Goal: Task Accomplishment & Management: Manage account settings

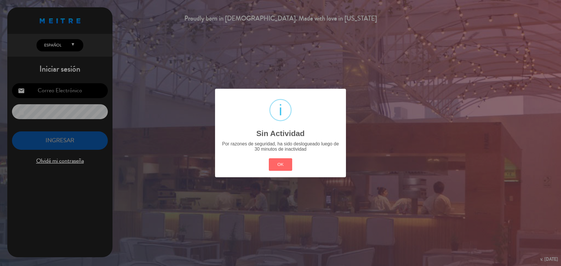
click at [282, 168] on button "OK" at bounding box center [281, 164] width 24 height 13
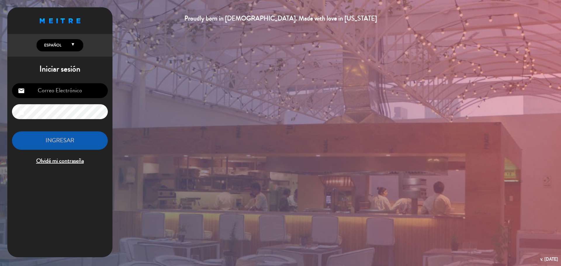
click at [52, 94] on input "email" at bounding box center [60, 90] width 96 height 15
click at [68, 89] on input "email" at bounding box center [60, 90] width 96 height 15
type input "[EMAIL_ADDRESS][PERSON_NAME][DOMAIN_NAME]"
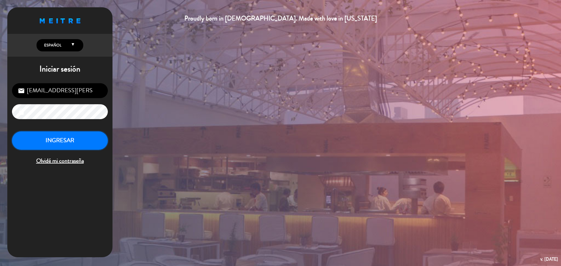
click at [88, 142] on button "INGRESAR" at bounding box center [60, 140] width 96 height 18
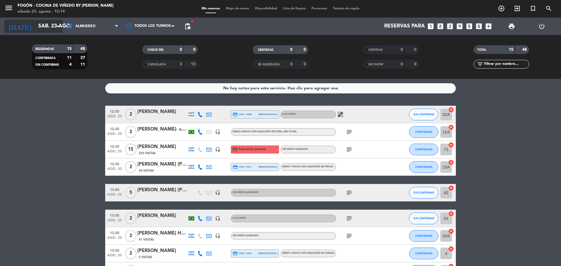
click at [50, 30] on input "sáb. 23 ago." at bounding box center [69, 26] width 68 height 12
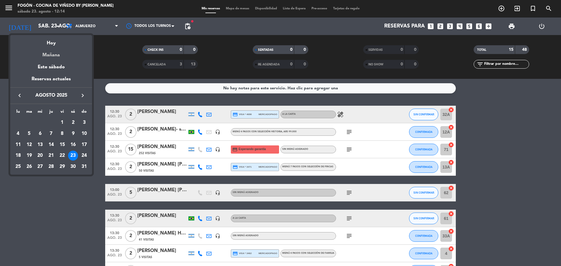
click at [54, 56] on div "Mañana" at bounding box center [51, 53] width 82 height 12
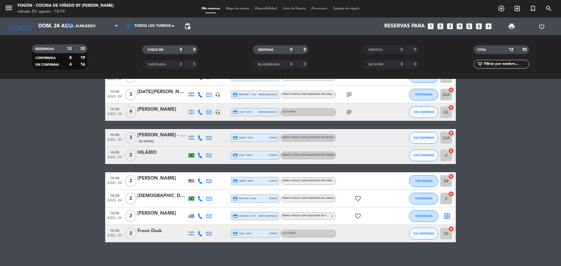
scroll to position [104, 0]
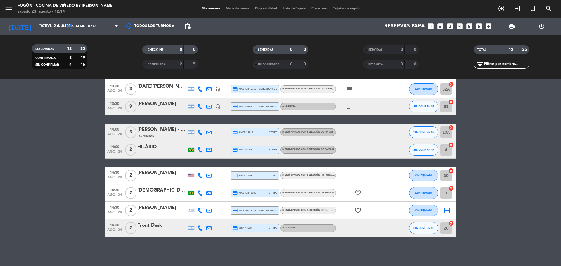
click at [156, 227] on div "Front Desk" at bounding box center [162, 226] width 50 height 8
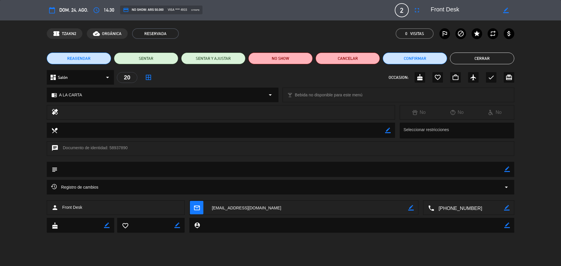
click at [461, 205] on textarea at bounding box center [469, 208] width 70 height 15
click at [460, 194] on span "Click para copiar" at bounding box center [461, 193] width 31 height 6
click at [483, 55] on button "Cerrar" at bounding box center [482, 59] width 64 height 12
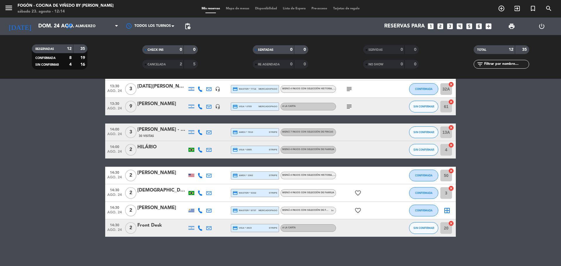
scroll to position [0, 0]
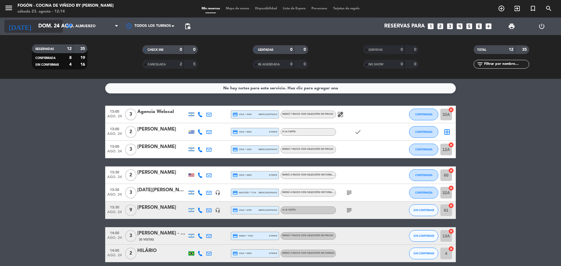
click at [45, 27] on input "dom. 24 ago." at bounding box center [69, 26] width 68 height 12
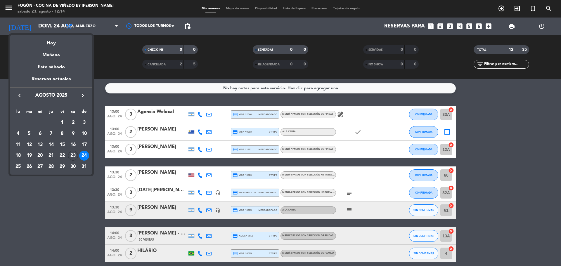
click at [48, 41] on div "Hoy" at bounding box center [51, 41] width 82 height 12
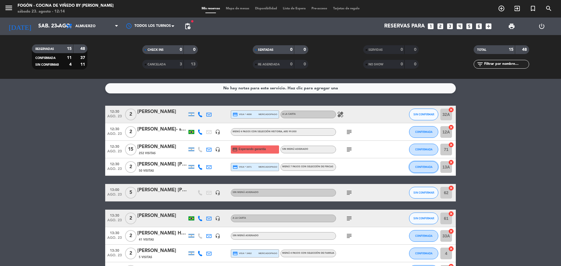
click at [422, 165] on span "CONFIRMADA" at bounding box center [423, 166] width 17 height 3
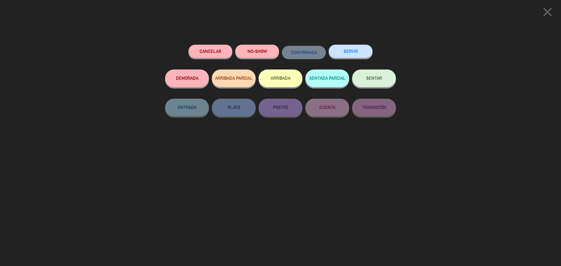
click at [372, 78] on span "SENTAR" at bounding box center [374, 78] width 16 height 5
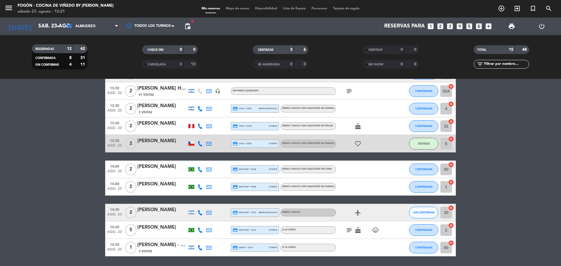
scroll to position [164, 0]
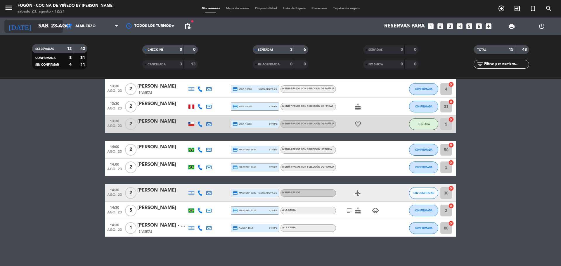
click at [40, 28] on input "sáb. 23 ago." at bounding box center [69, 26] width 68 height 12
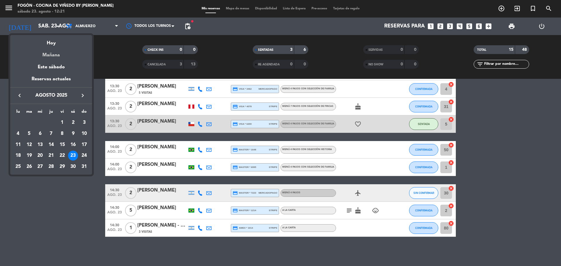
click at [44, 56] on div "Mañana" at bounding box center [51, 53] width 82 height 12
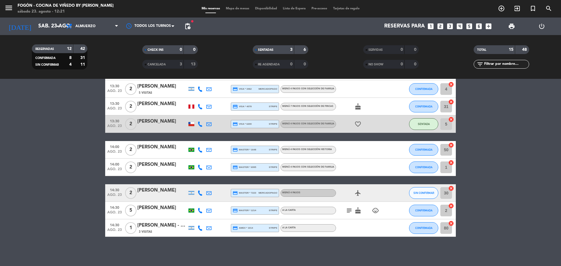
type input "dom. 24 ago."
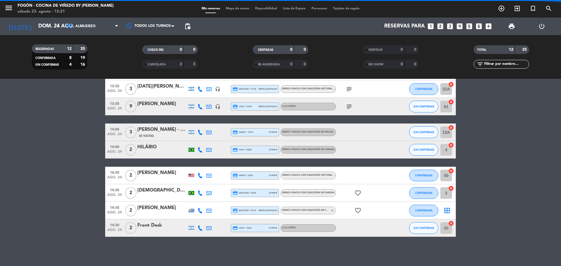
scroll to position [104, 0]
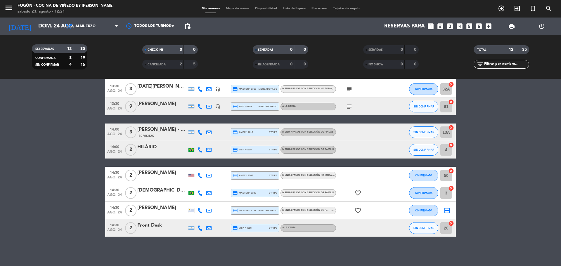
click at [170, 206] on div "[PERSON_NAME]" at bounding box center [162, 208] width 50 height 8
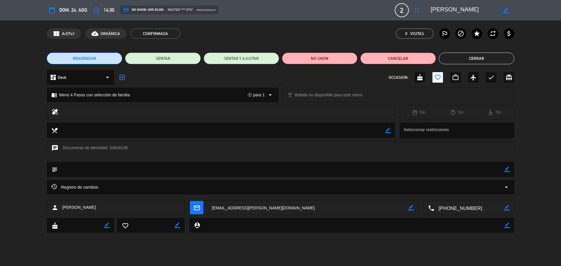
click at [453, 207] on textarea at bounding box center [469, 208] width 70 height 15
click at [453, 193] on span "Click para copiar" at bounding box center [461, 193] width 31 height 6
drag, startPoint x: 486, startPoint y: 11, endPoint x: 428, endPoint y: 8, distance: 57.6
click at [428, 8] on div "border_color" at bounding box center [470, 10] width 88 height 11
click at [495, 58] on button "Cerrar" at bounding box center [476, 59] width 75 height 12
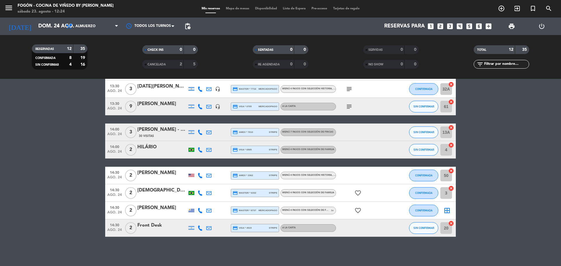
click at [164, 223] on div "Front Desk" at bounding box center [162, 226] width 50 height 8
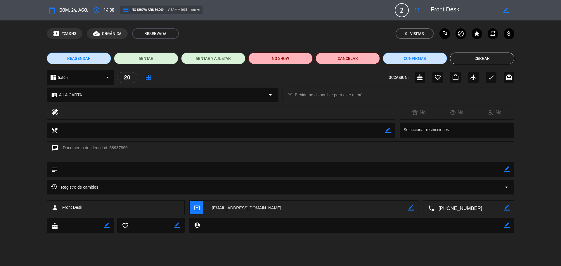
click at [510, 8] on div "border_color" at bounding box center [505, 10] width 17 height 11
click at [508, 10] on icon "border_color" at bounding box center [506, 11] width 6 height 6
click at [431, 12] on textarea at bounding box center [463, 10] width 67 height 11
paste textarea "[PERSON_NAME]"
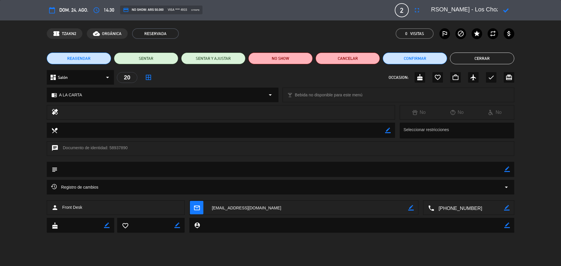
click at [507, 10] on icon at bounding box center [506, 11] width 6 height 6
click at [504, 11] on icon "border_color" at bounding box center [506, 11] width 6 height 6
type textarea "[PERSON_NAME] - Los Chozos Front Desk"
click at [503, 10] on icon at bounding box center [506, 11] width 6 height 6
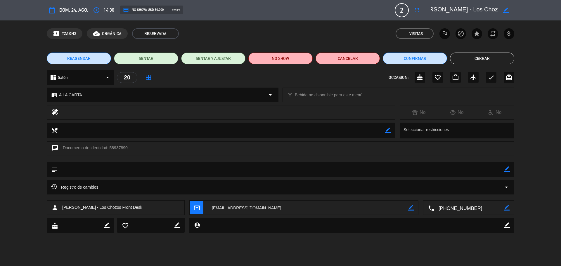
click at [484, 55] on button "Cerrar" at bounding box center [482, 59] width 64 height 12
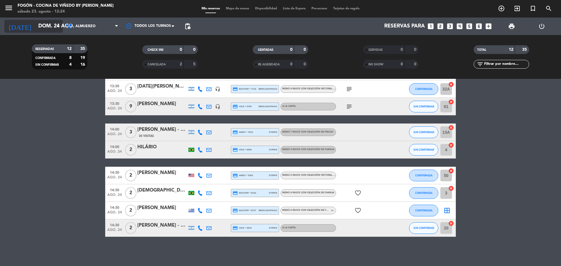
click at [49, 20] on input "dom. 24 ago." at bounding box center [69, 26] width 68 height 12
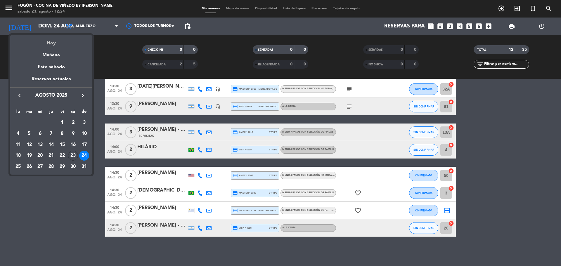
click at [67, 44] on div "Hoy" at bounding box center [51, 41] width 82 height 12
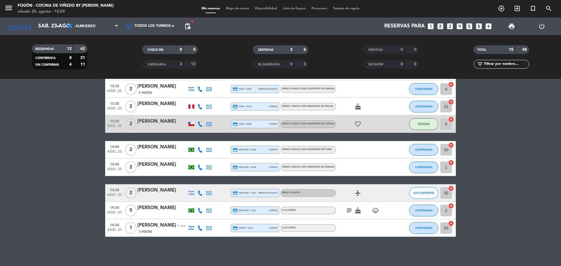
scroll to position [18, 0]
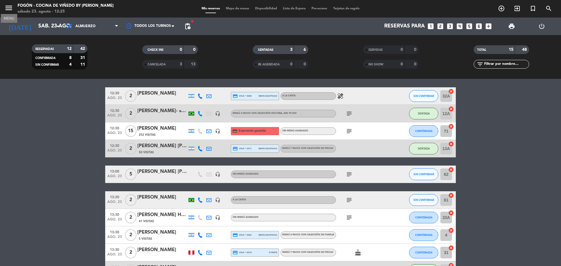
click at [7, 9] on icon "menu" at bounding box center [8, 8] width 9 height 9
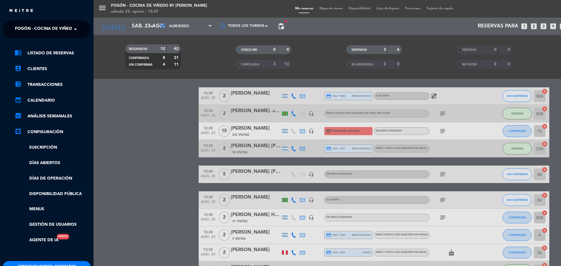
click at [29, 27] on span "Fogón - Cocina de viñedo by [PERSON_NAME]" at bounding box center [66, 29] width 102 height 12
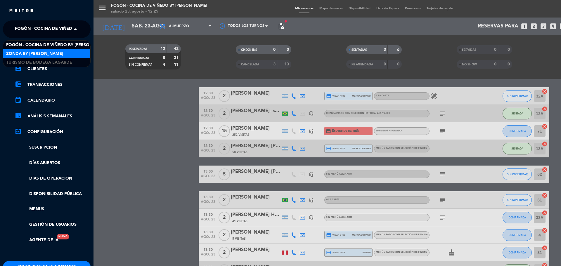
click at [29, 54] on span "Zonda by [PERSON_NAME]" at bounding box center [34, 54] width 57 height 7
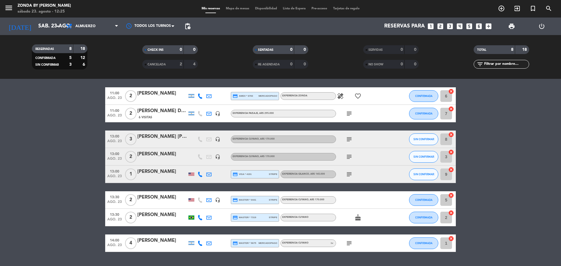
click at [9, 7] on icon "menu" at bounding box center [8, 8] width 9 height 9
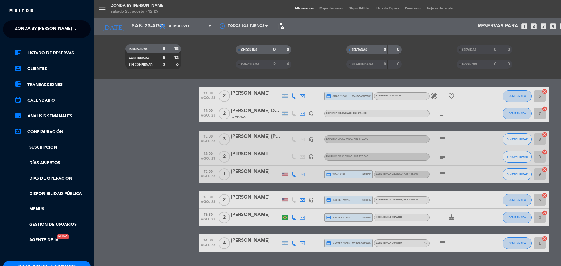
click at [33, 28] on span "Zonda by [PERSON_NAME]" at bounding box center [43, 29] width 57 height 12
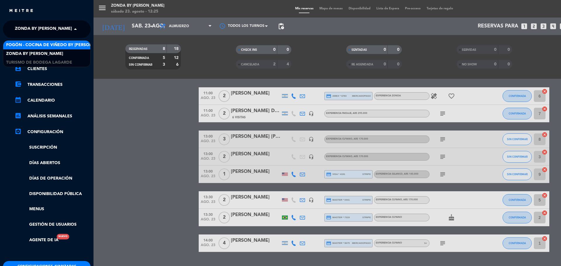
click at [34, 44] on span "Fogón - Cocina de viñedo by [PERSON_NAME]" at bounding box center [57, 45] width 102 height 7
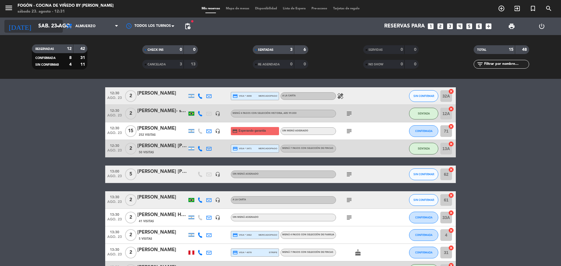
click at [35, 22] on input "sáb. 23 ago." at bounding box center [69, 26] width 68 height 12
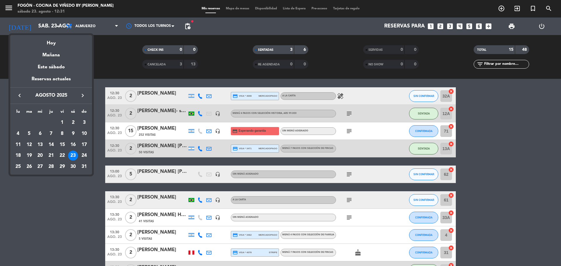
click at [56, 215] on div at bounding box center [280, 133] width 561 height 266
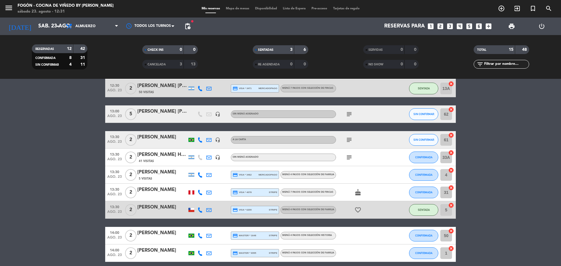
scroll to position [0, 0]
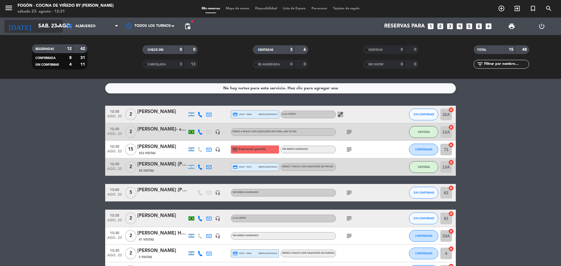
click at [50, 25] on input "sáb. 23 ago." at bounding box center [69, 26] width 68 height 12
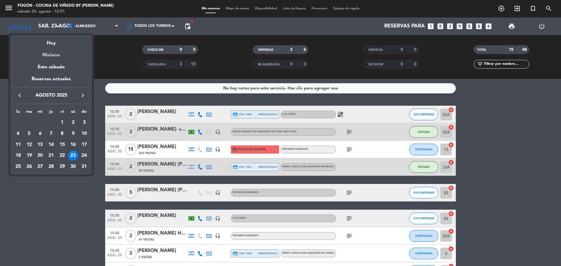
click at [59, 51] on div "Mañana" at bounding box center [51, 53] width 82 height 12
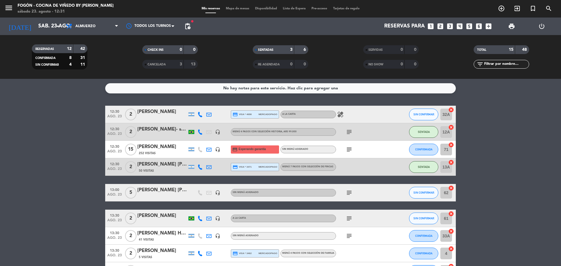
type input "dom. 24 ago."
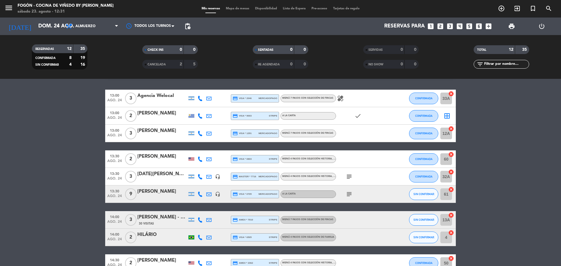
scroll to position [104, 0]
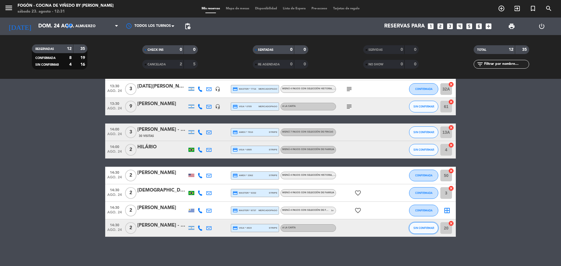
click at [425, 229] on span "SIN CONFIRMAR" at bounding box center [423, 227] width 21 height 3
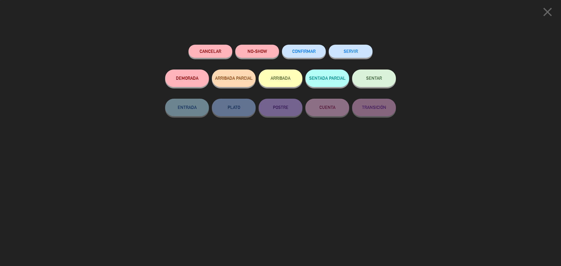
click at [297, 55] on button "CONFIRMAR" at bounding box center [304, 51] width 44 height 13
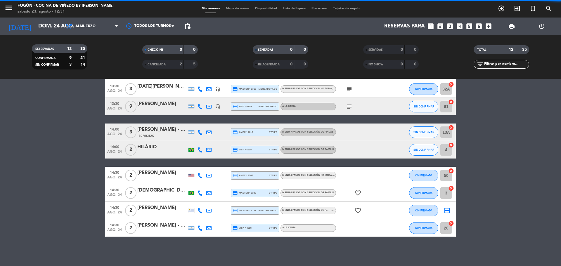
click at [166, 206] on div "[PERSON_NAME]" at bounding box center [162, 208] width 50 height 8
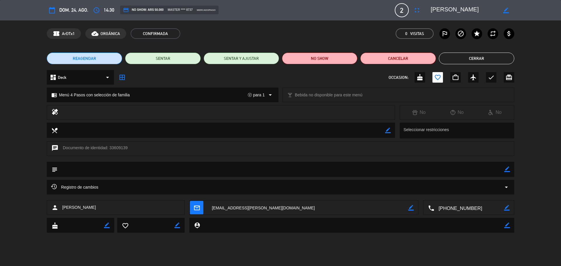
click at [458, 58] on button "Cerrar" at bounding box center [476, 59] width 75 height 12
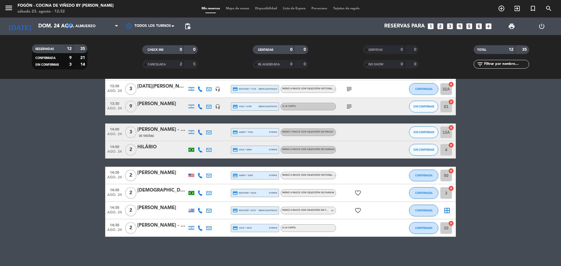
click at [156, 194] on div "[DEMOGRAPHIC_DATA][PERSON_NAME]" at bounding box center [162, 191] width 50 height 8
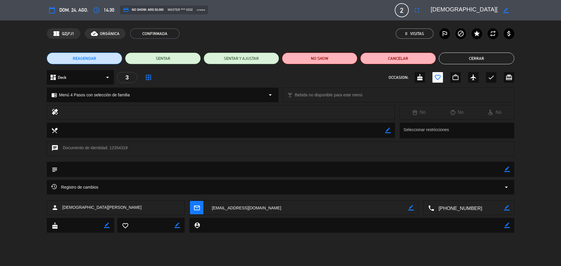
click at [453, 207] on textarea at bounding box center [469, 208] width 70 height 15
click at [453, 192] on span "Click para copiar" at bounding box center [461, 193] width 31 height 6
drag, startPoint x: 472, startPoint y: 10, endPoint x: 431, endPoint y: 12, distance: 41.2
click at [430, 13] on div "border_color" at bounding box center [470, 10] width 88 height 11
click at [459, 50] on div "REAGENDAR SENTAR SENTAR Y AJUSTAR NO SHOW Cancelar Cerrar" at bounding box center [280, 58] width 561 height 23
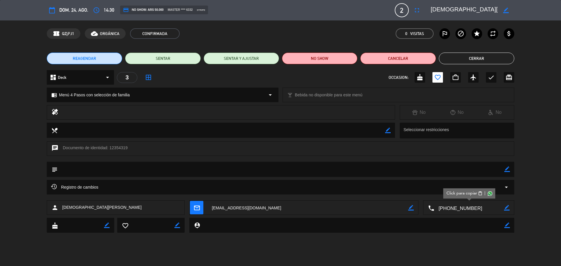
click at [459, 55] on button "Cerrar" at bounding box center [476, 59] width 75 height 12
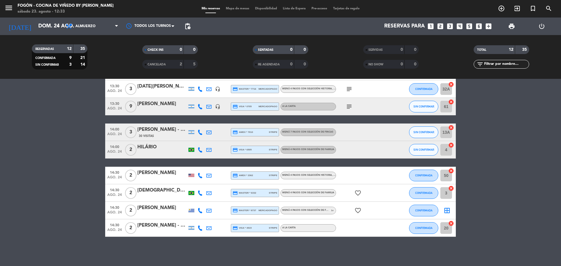
click at [156, 176] on div "[PERSON_NAME]" at bounding box center [162, 173] width 50 height 8
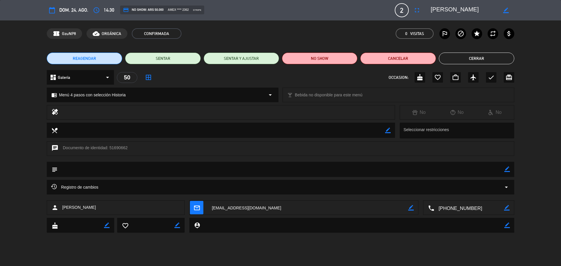
click at [449, 208] on textarea at bounding box center [469, 208] width 70 height 15
click at [450, 193] on span "Click para copiar" at bounding box center [461, 193] width 31 height 6
click at [464, 56] on button "Cerrar" at bounding box center [476, 59] width 75 height 12
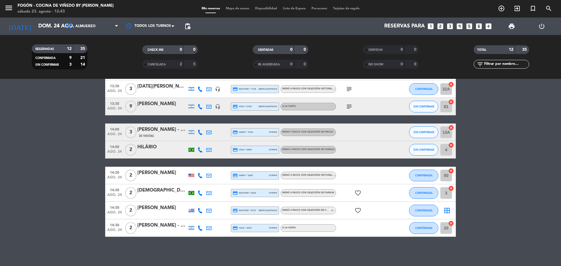
click at [160, 147] on div "HILÁRIO" at bounding box center [162, 147] width 50 height 8
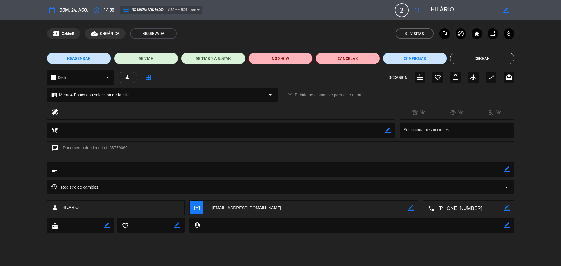
click at [459, 208] on textarea at bounding box center [469, 208] width 70 height 15
click at [453, 193] on span "Click para copiar" at bounding box center [461, 193] width 31 height 6
click at [431, 54] on button "Confirmar" at bounding box center [414, 59] width 64 height 12
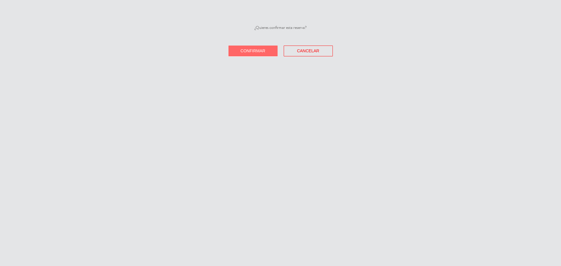
click at [251, 53] on button "Confirmar" at bounding box center [252, 51] width 49 height 11
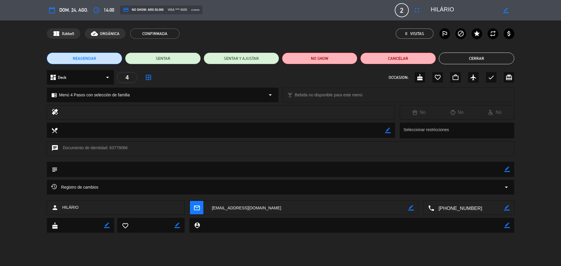
click at [470, 54] on button "Cerrar" at bounding box center [476, 59] width 75 height 12
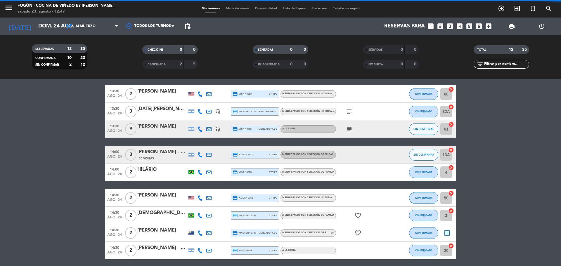
scroll to position [74, 0]
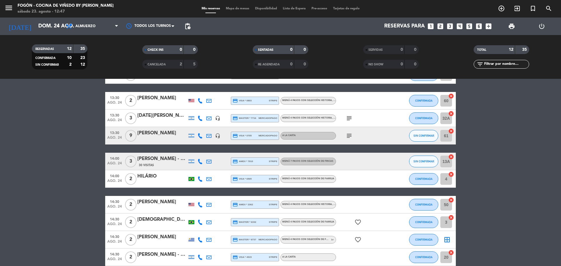
click at [167, 160] on div "[PERSON_NAME] - The [PERSON_NAME]" at bounding box center [162, 159] width 50 height 8
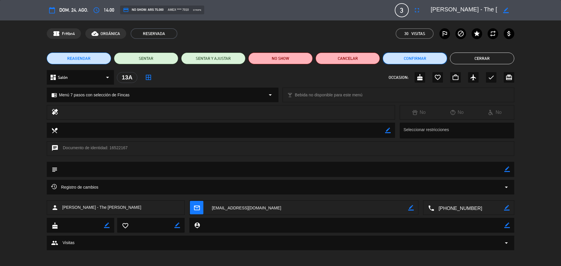
click at [418, 56] on button "Confirmar" at bounding box center [414, 59] width 64 height 12
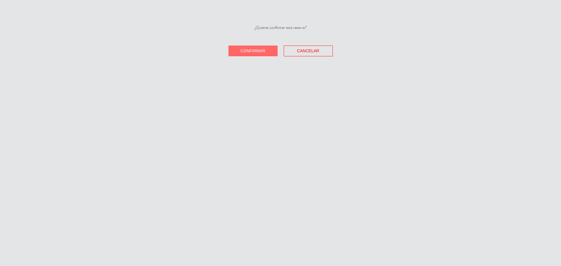
click at [249, 54] on button "Confirmar" at bounding box center [252, 51] width 49 height 11
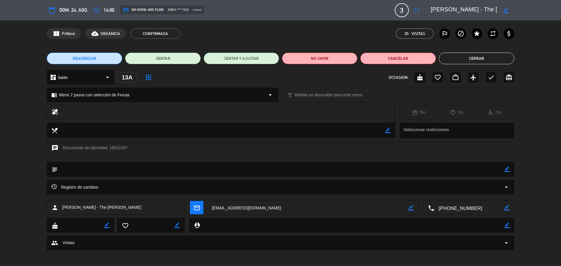
click at [486, 60] on button "Cerrar" at bounding box center [476, 59] width 75 height 12
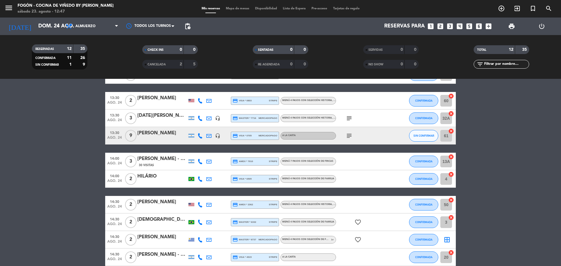
scroll to position [45, 0]
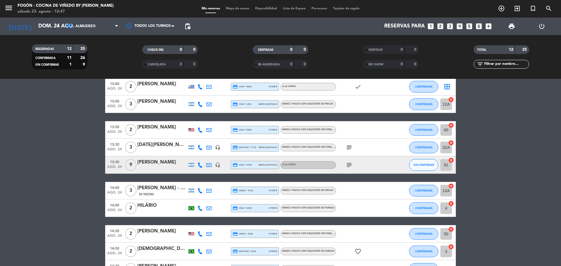
click at [160, 162] on div "[PERSON_NAME]" at bounding box center [162, 163] width 50 height 8
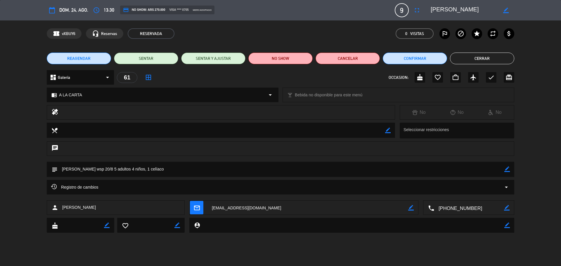
click at [455, 205] on textarea at bounding box center [469, 208] width 70 height 15
click at [458, 191] on span "Click para copiar" at bounding box center [461, 193] width 31 height 6
drag, startPoint x: 469, startPoint y: 11, endPoint x: 437, endPoint y: 10, distance: 32.1
click at [430, 10] on textarea at bounding box center [463, 10] width 67 height 11
click at [471, 55] on button "Cerrar" at bounding box center [482, 59] width 64 height 12
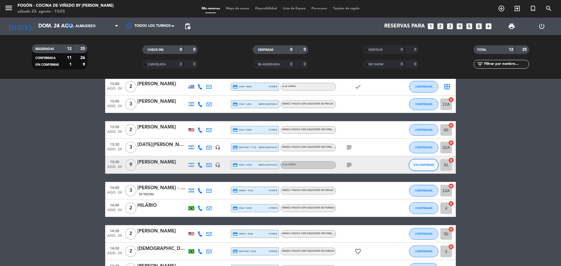
click at [415, 164] on span "SIN CONFIRMAR" at bounding box center [423, 164] width 21 height 3
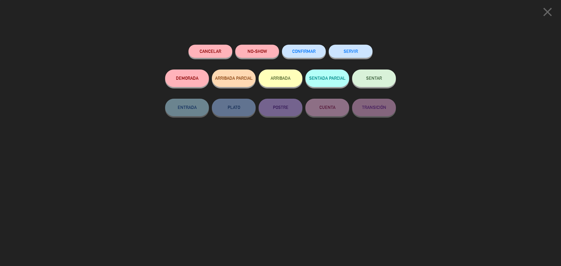
click at [307, 44] on div "Cancelar NO-SHOW CONFIRMAR SERVIR DEMORADA ARRIBADA PARCIAL ARRIBADA SENTADA PA…" at bounding box center [280, 153] width 239 height 225
drag, startPoint x: 303, startPoint y: 52, endPoint x: 297, endPoint y: 56, distance: 6.7
click at [303, 52] on span "CONFIRMAR" at bounding box center [303, 51] width 23 height 5
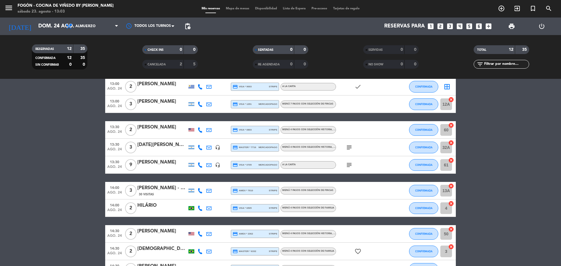
click at [161, 144] on div "[DATE][PERSON_NAME]" at bounding box center [162, 145] width 50 height 8
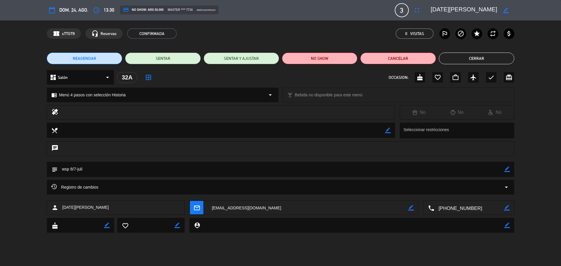
click at [457, 209] on textarea at bounding box center [469, 208] width 70 height 15
click at [448, 196] on span "Click para copiar" at bounding box center [461, 193] width 31 height 6
click at [453, 208] on textarea at bounding box center [469, 208] width 70 height 15
click at [452, 192] on span "Click para copiar" at bounding box center [461, 193] width 31 height 6
click at [504, 168] on icon "border_color" at bounding box center [507, 169] width 6 height 6
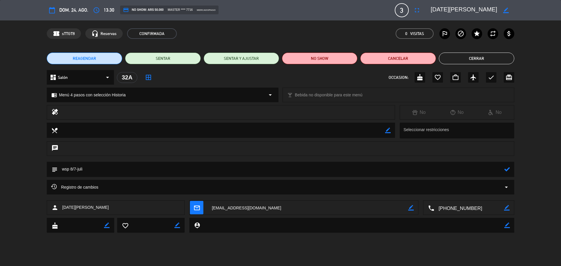
click at [497, 168] on textarea at bounding box center [281, 169] width 446 height 15
type textarea "wsp 8/7-juli hace visita a las 16hs"
click at [506, 168] on icon at bounding box center [507, 169] width 6 height 6
click at [450, 60] on button "Cerrar" at bounding box center [476, 59] width 75 height 12
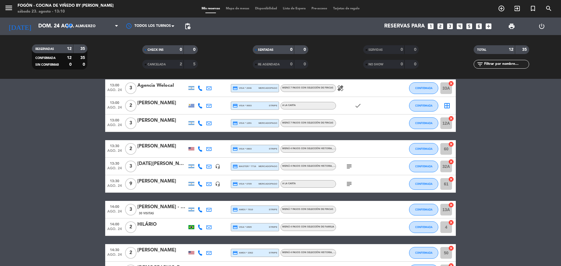
scroll to position [16, 0]
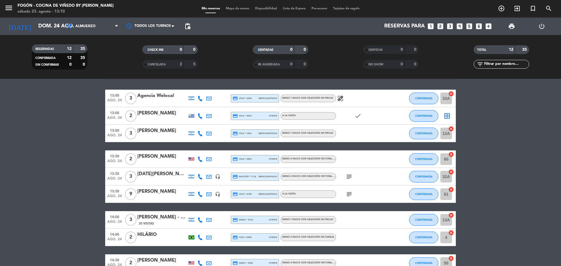
click at [161, 162] on div at bounding box center [162, 163] width 50 height 5
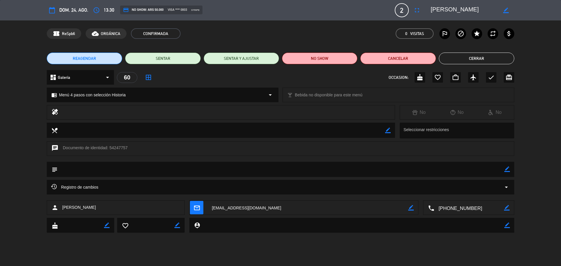
click at [447, 208] on textarea at bounding box center [469, 208] width 70 height 15
click at [447, 191] on span "Click para copiar" at bounding box center [461, 193] width 31 height 6
click at [468, 56] on button "Cerrar" at bounding box center [476, 59] width 75 height 12
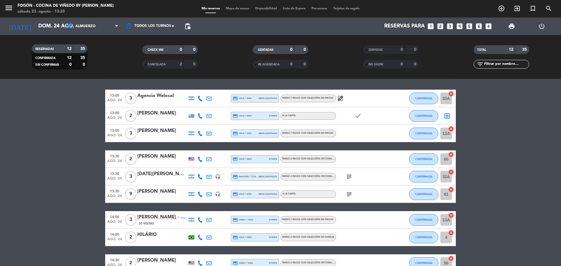
scroll to position [0, 0]
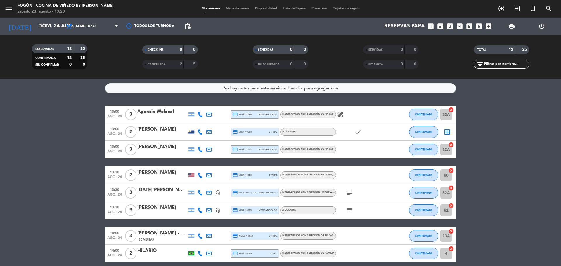
click at [169, 148] on div "[PERSON_NAME]" at bounding box center [162, 147] width 50 height 8
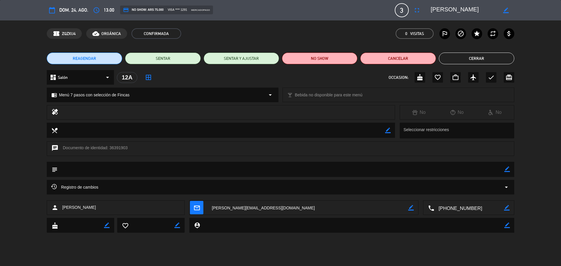
click at [453, 208] on textarea at bounding box center [469, 208] width 70 height 15
click at [453, 192] on span "Click para copiar" at bounding box center [461, 193] width 31 height 6
drag, startPoint x: 476, startPoint y: 11, endPoint x: 432, endPoint y: 12, distance: 44.1
click at [432, 12] on textarea at bounding box center [463, 10] width 67 height 11
click at [469, 59] on button "Cerrar" at bounding box center [476, 59] width 75 height 12
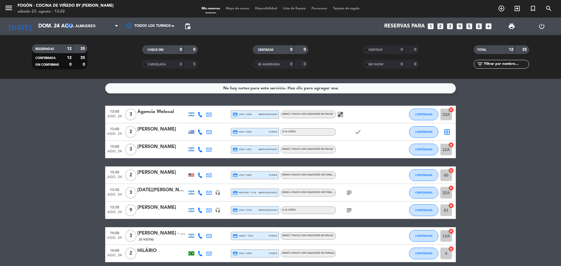
click at [159, 128] on div "[PERSON_NAME]" at bounding box center [162, 130] width 50 height 8
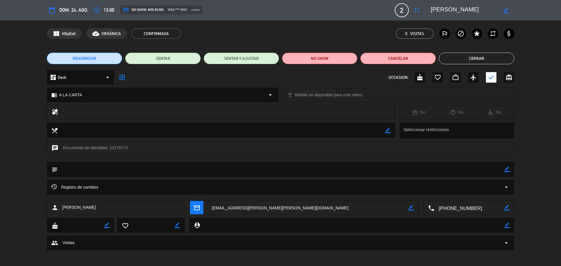
click at [452, 209] on textarea at bounding box center [469, 208] width 70 height 15
click at [457, 191] on span "Click para copiar" at bounding box center [461, 193] width 31 height 6
drag, startPoint x: 477, startPoint y: 8, endPoint x: 428, endPoint y: 9, distance: 49.1
click at [428, 9] on div "border_color" at bounding box center [470, 10] width 88 height 11
click at [471, 59] on button "Cerrar" at bounding box center [476, 59] width 75 height 12
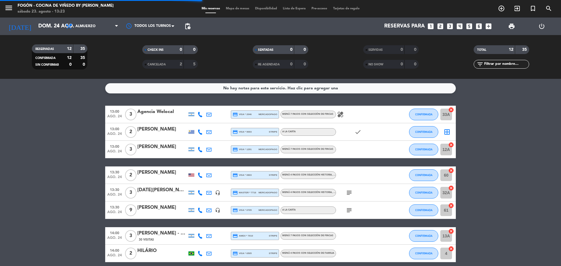
click at [166, 109] on div "Agencia Welocal" at bounding box center [162, 112] width 50 height 8
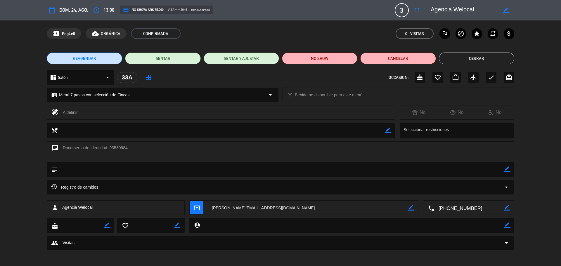
click at [446, 205] on textarea at bounding box center [469, 208] width 70 height 15
click at [460, 190] on span "Click para copiar" at bounding box center [461, 193] width 31 height 6
click at [464, 61] on button "Cerrar" at bounding box center [476, 59] width 75 height 12
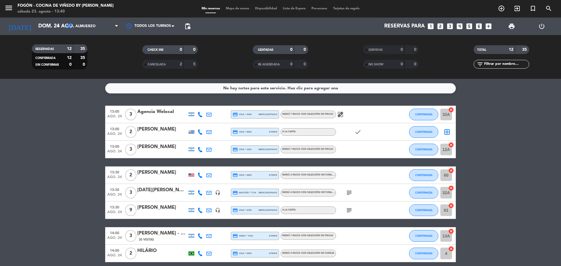
click at [160, 112] on div "Agencia Welocal" at bounding box center [162, 112] width 50 height 8
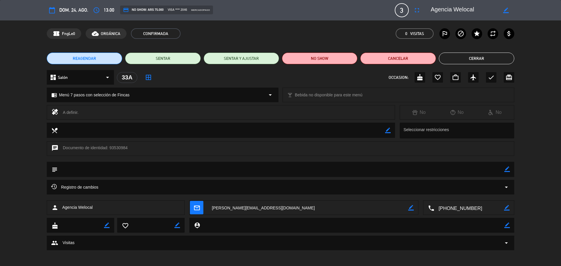
click at [508, 168] on icon "border_color" at bounding box center [507, 169] width 6 height 6
click at [482, 172] on textarea at bounding box center [281, 169] width 446 height 15
type textarea "paga pax"
click at [507, 170] on icon at bounding box center [507, 169] width 6 height 6
click at [462, 59] on button "Cerrar" at bounding box center [476, 59] width 75 height 12
